Goal: Information Seeking & Learning: Learn about a topic

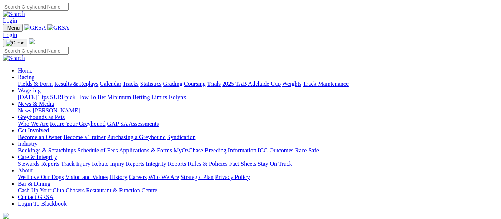
scroll to position [196, 0]
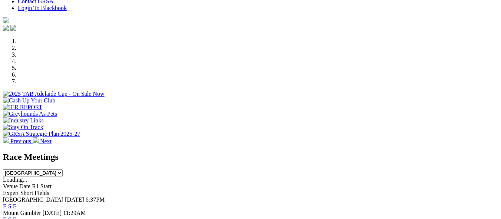
click at [16, 203] on link "F" at bounding box center [14, 206] width 3 height 6
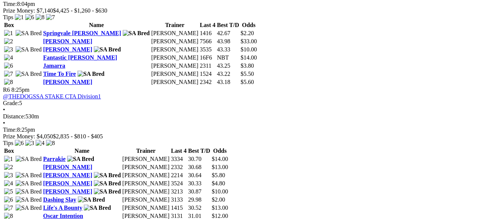
scroll to position [949, 0]
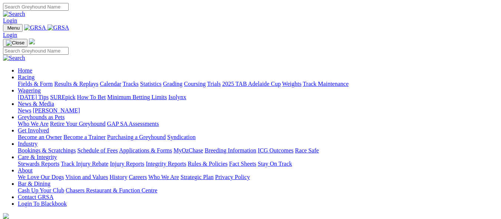
scroll to position [196, 0]
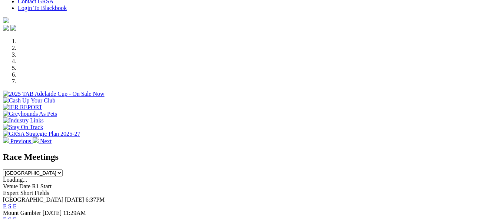
click at [16, 217] on link "F" at bounding box center [14, 220] width 3 height 6
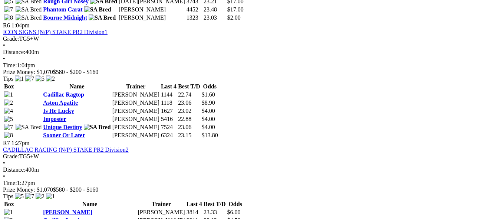
scroll to position [979, 0]
